Goal: Task Accomplishment & Management: Manage account settings

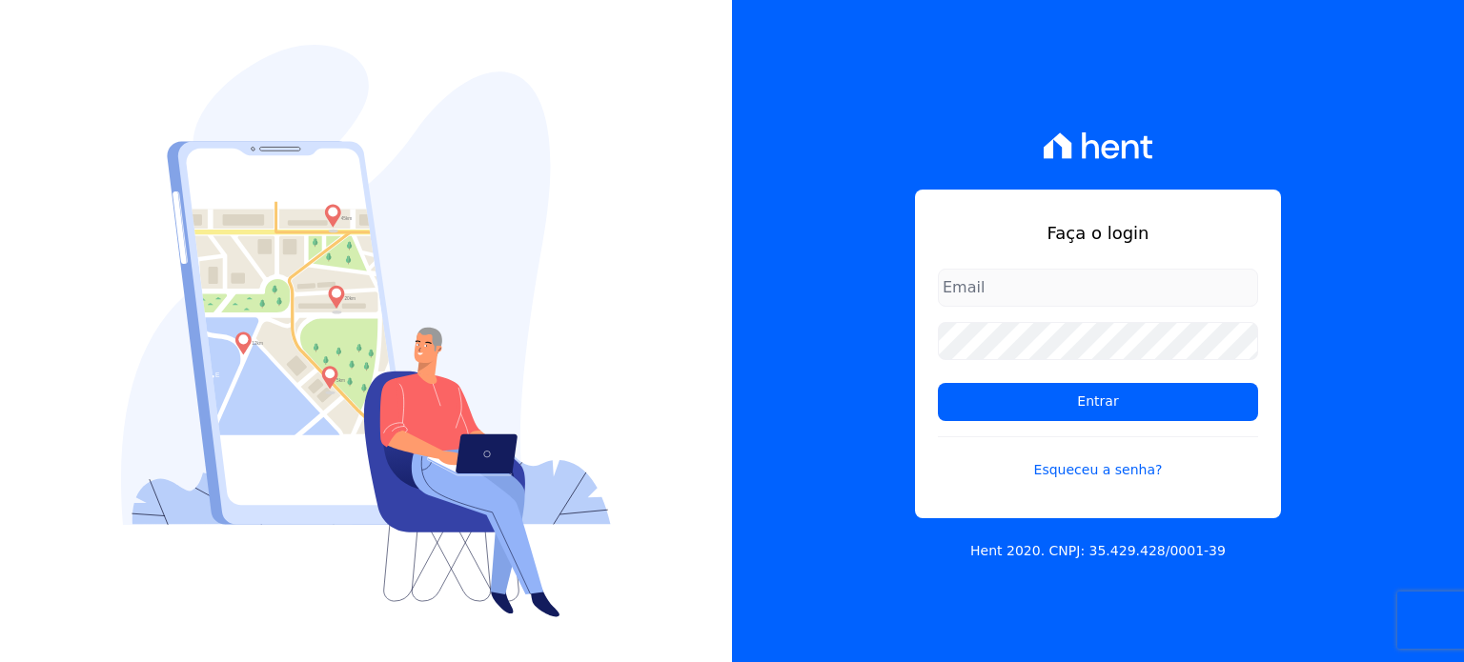
type input "[PERSON_NAME][EMAIL_ADDRESS][PERSON_NAME][DOMAIN_NAME]"
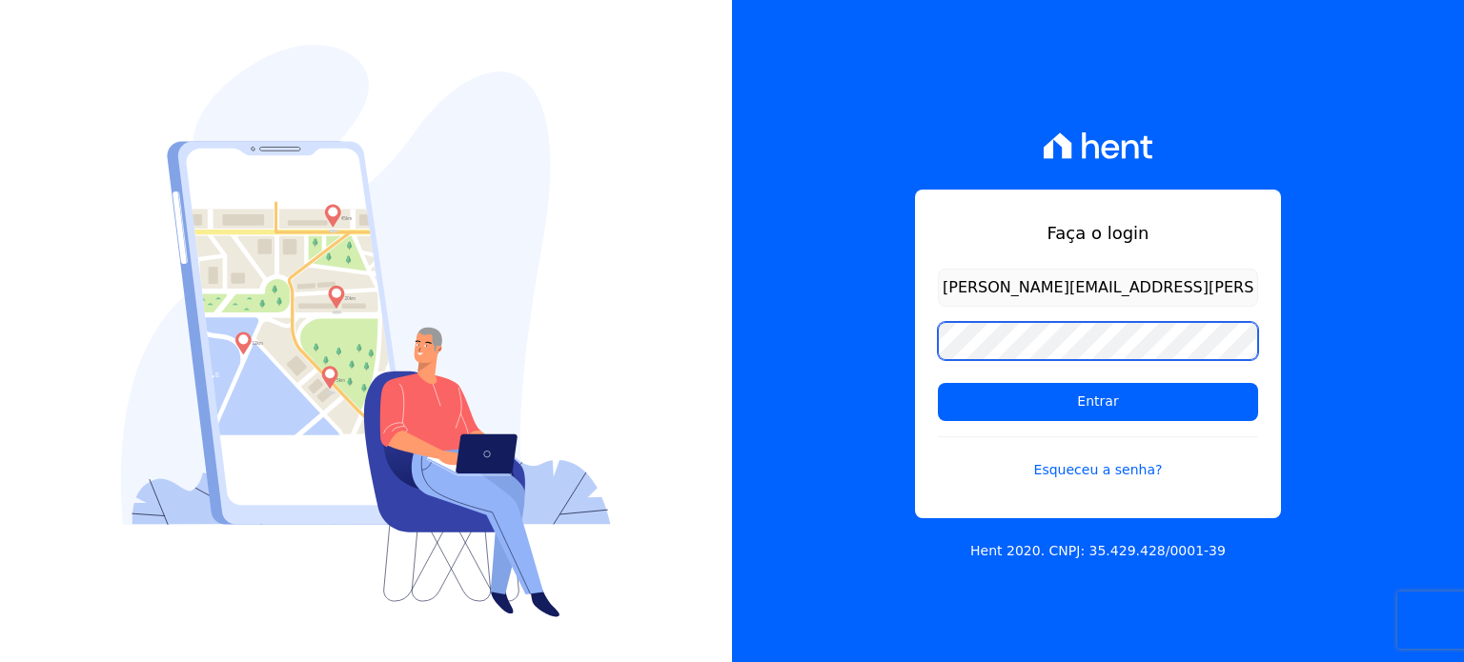
click at [839, 322] on div "Faça o login paula.silva@senziani.com Entrar Esqueceu a senha? Hent 2020. CNPJ:…" at bounding box center [1098, 331] width 732 height 662
click at [938, 383] on input "Entrar" at bounding box center [1098, 402] width 320 height 38
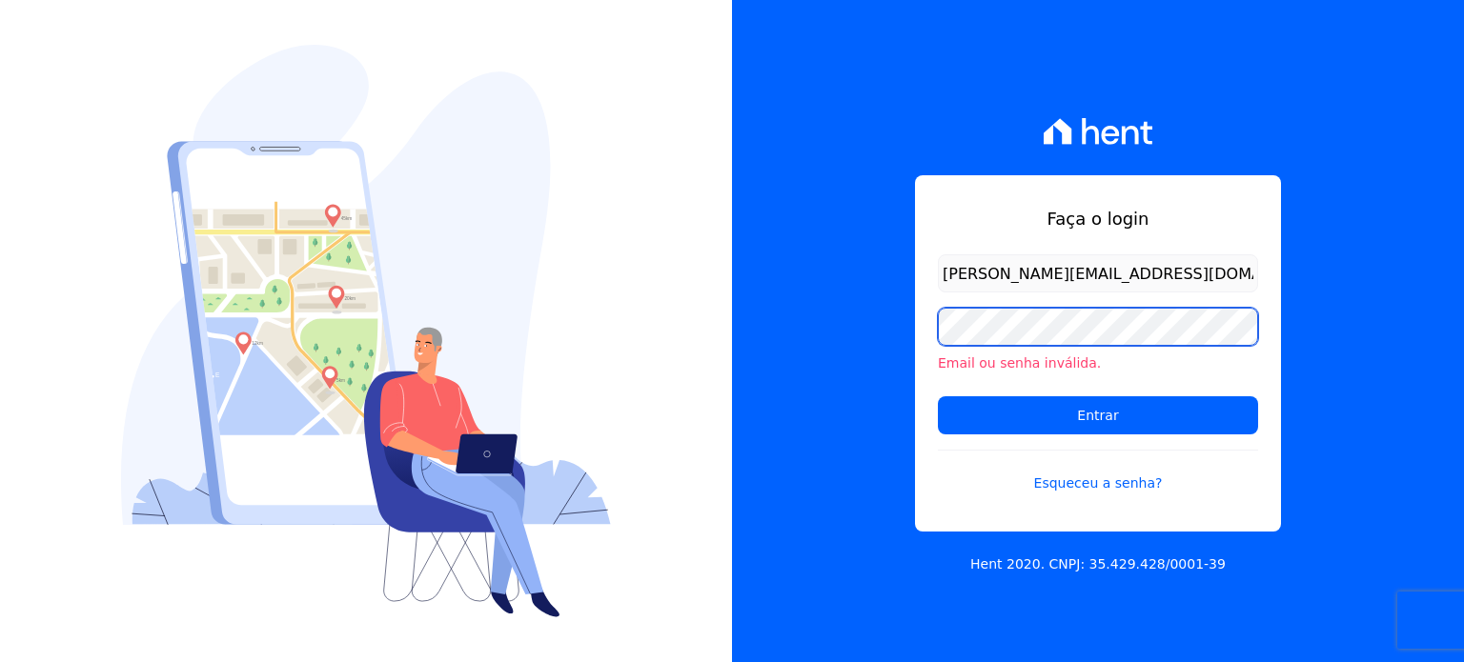
click at [909, 323] on div "Faça o login [PERSON_NAME][EMAIL_ADDRESS][DOMAIN_NAME] Email ou senha inválida.…" at bounding box center [1098, 331] width 732 height 662
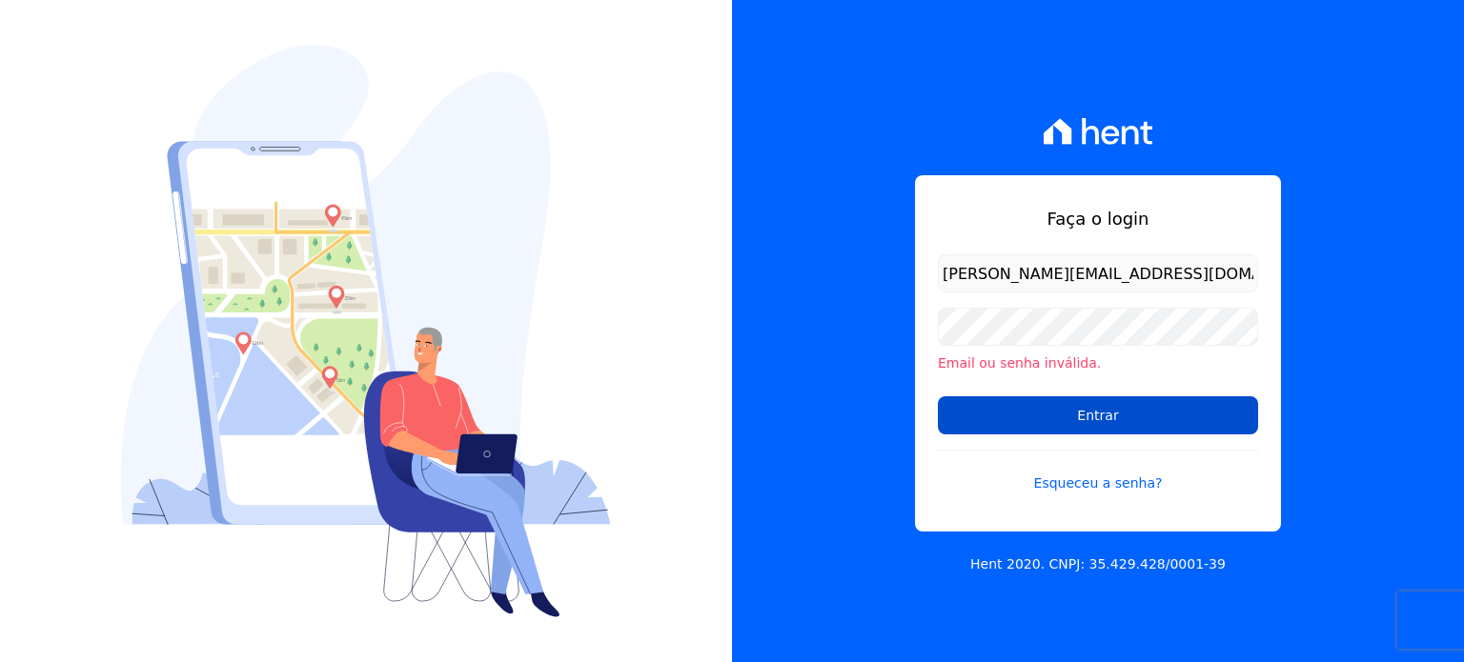
click at [956, 412] on input "Entrar" at bounding box center [1098, 415] width 320 height 38
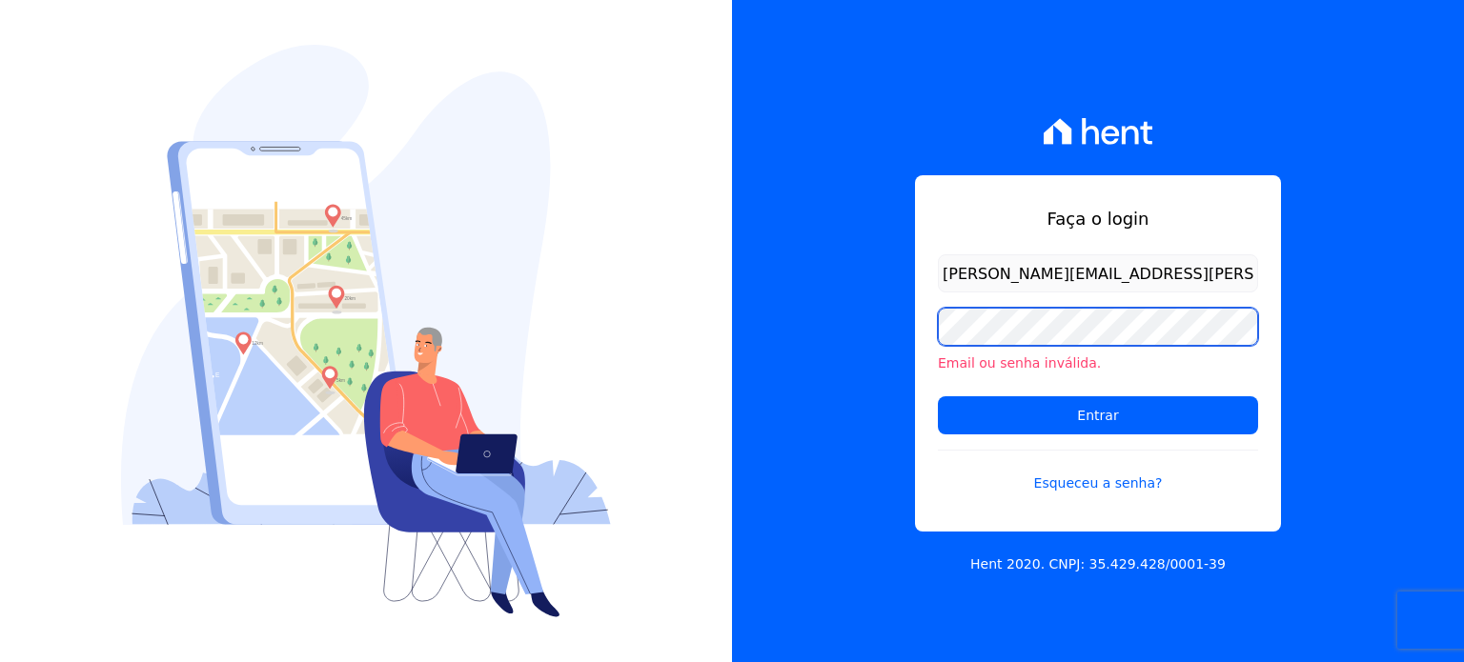
click at [833, 326] on div "Faça o login [PERSON_NAME][EMAIL_ADDRESS][PERSON_NAME][DOMAIN_NAME] Email ou se…" at bounding box center [1098, 331] width 732 height 662
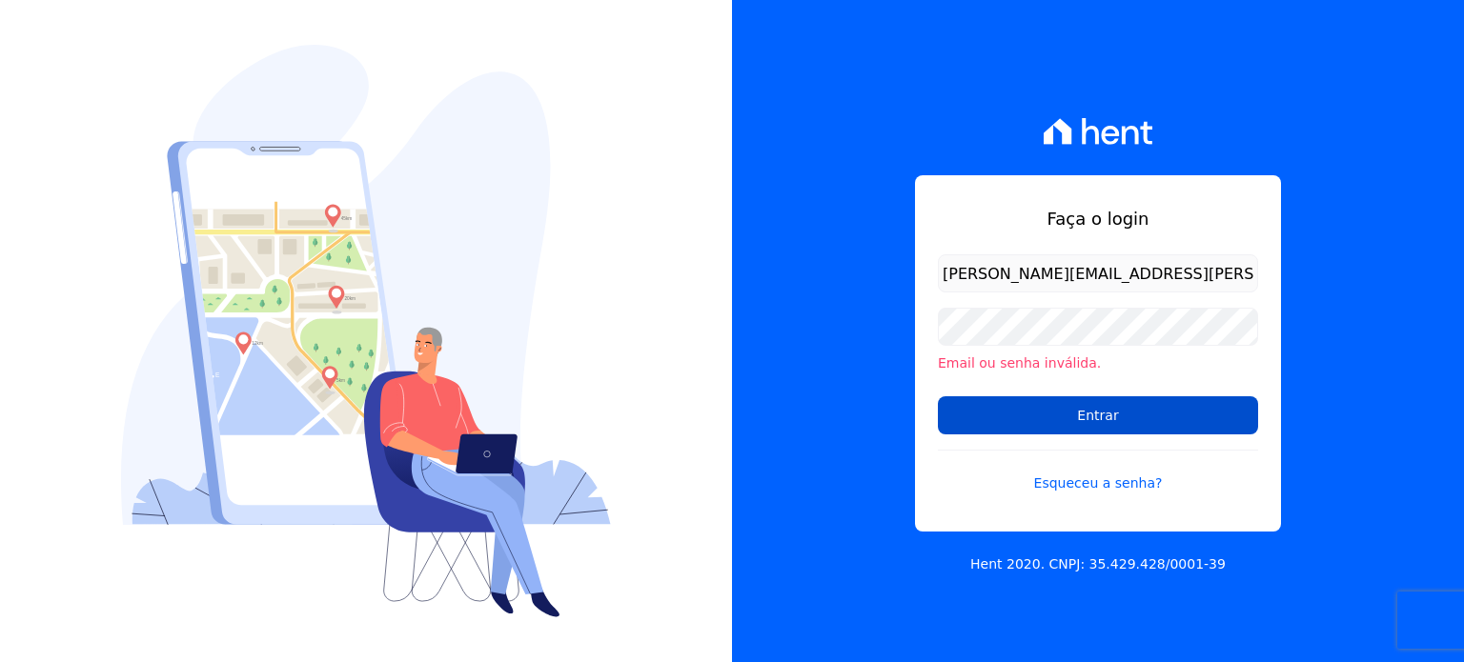
click at [987, 406] on input "Entrar" at bounding box center [1098, 415] width 320 height 38
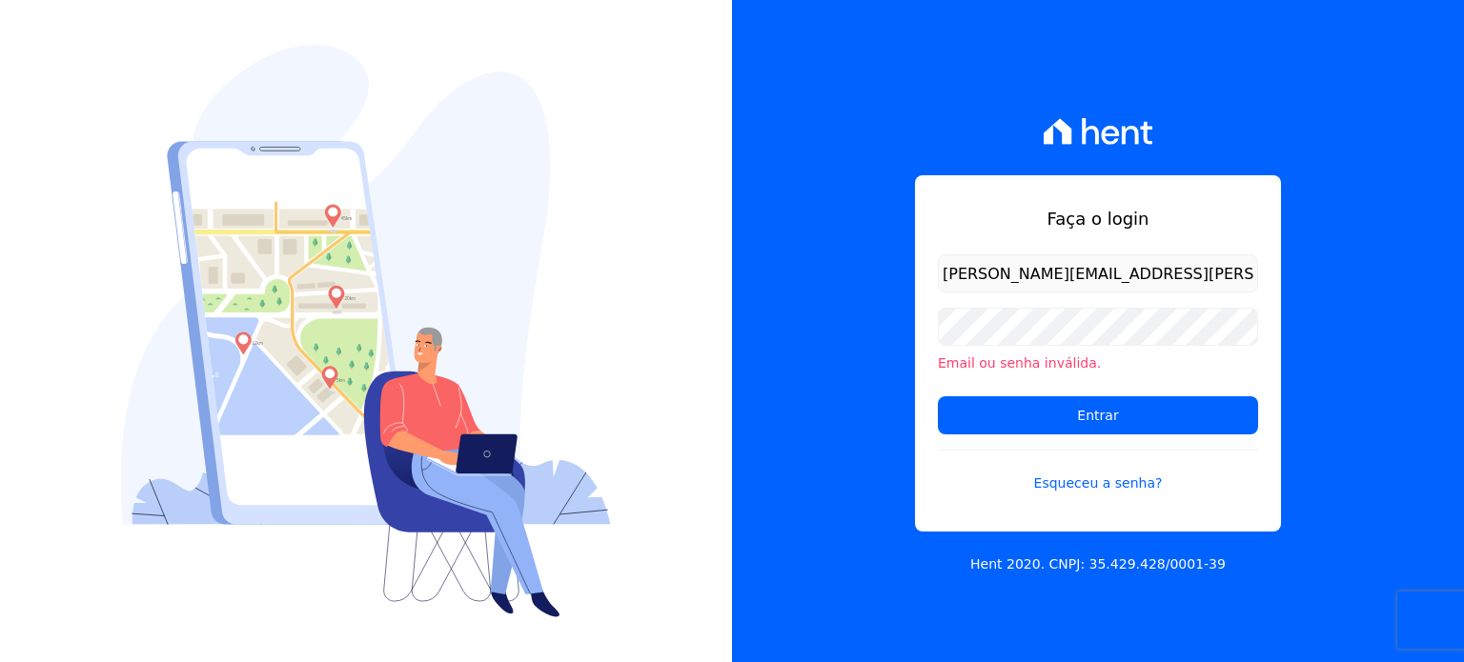
click at [823, 245] on div "Faça o login [PERSON_NAME][EMAIL_ADDRESS][PERSON_NAME][DOMAIN_NAME] Email ou se…" at bounding box center [1098, 331] width 732 height 662
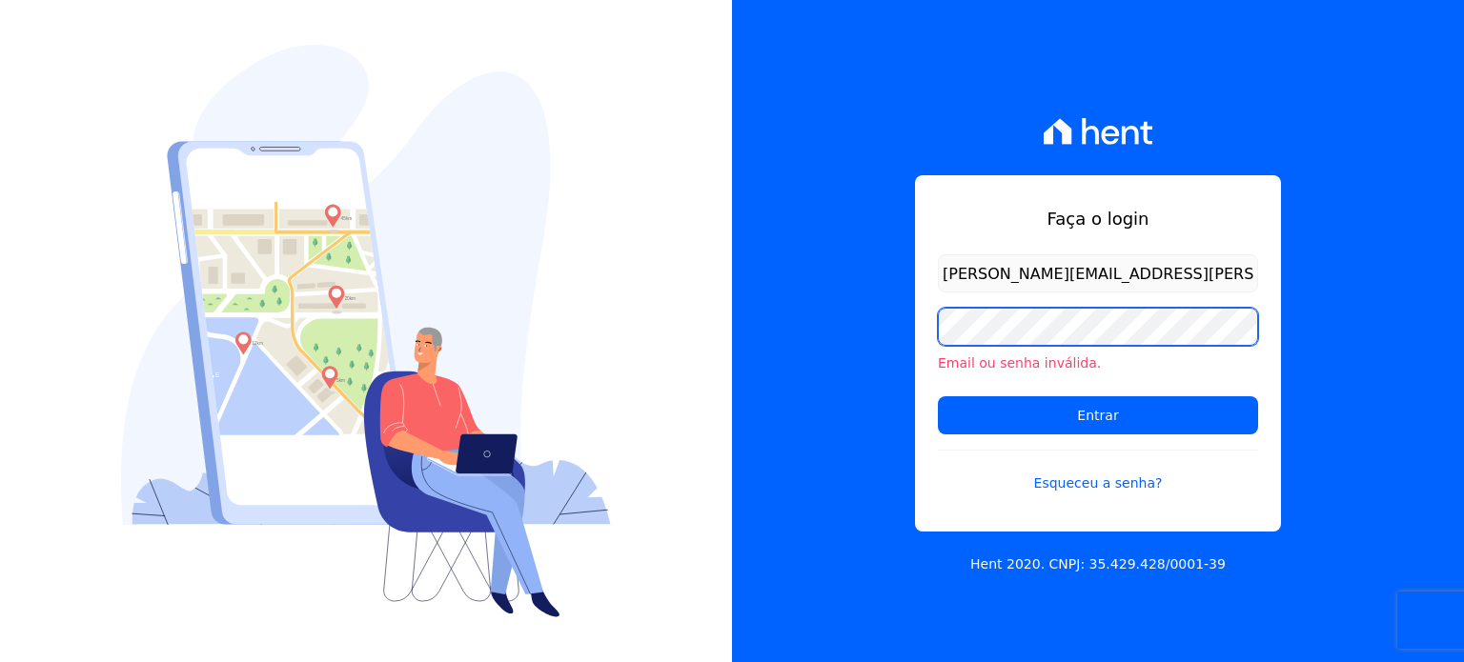
click at [805, 294] on div "Faça o login [PERSON_NAME][EMAIL_ADDRESS][PERSON_NAME][DOMAIN_NAME] Email ou se…" at bounding box center [1098, 331] width 732 height 662
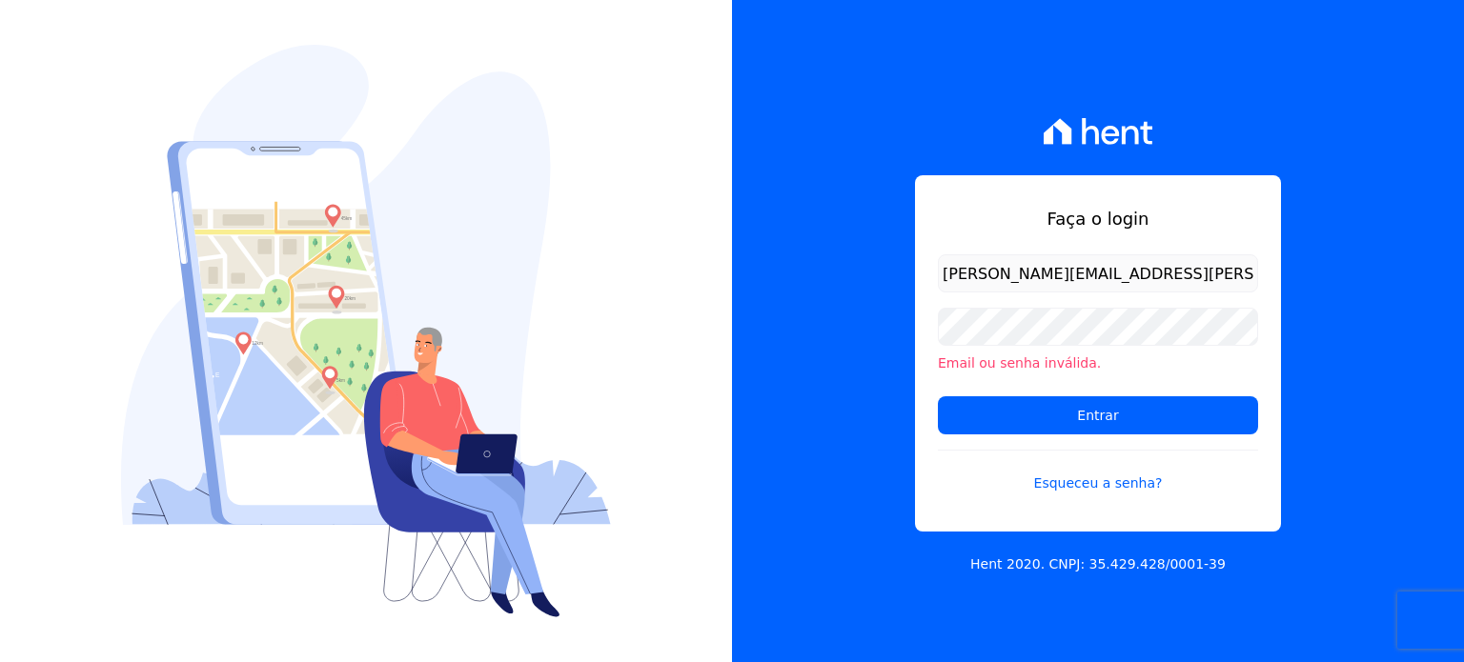
click at [953, 502] on form "[PERSON_NAME][EMAIL_ADDRESS][PERSON_NAME][DOMAIN_NAME] Email ou senha inválida.…" at bounding box center [1098, 385] width 320 height 262
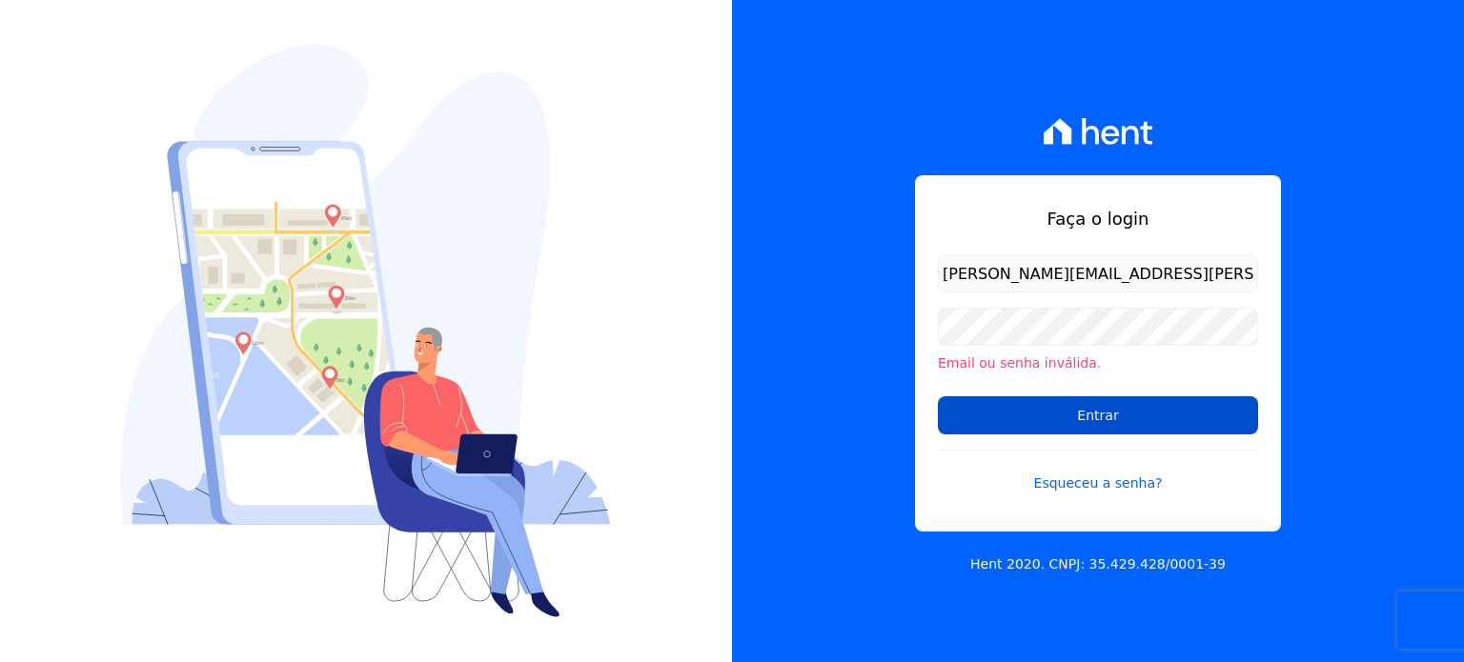
click at [1045, 418] on input "Entrar" at bounding box center [1098, 415] width 320 height 38
